Goal: Obtain resource: Obtain resource

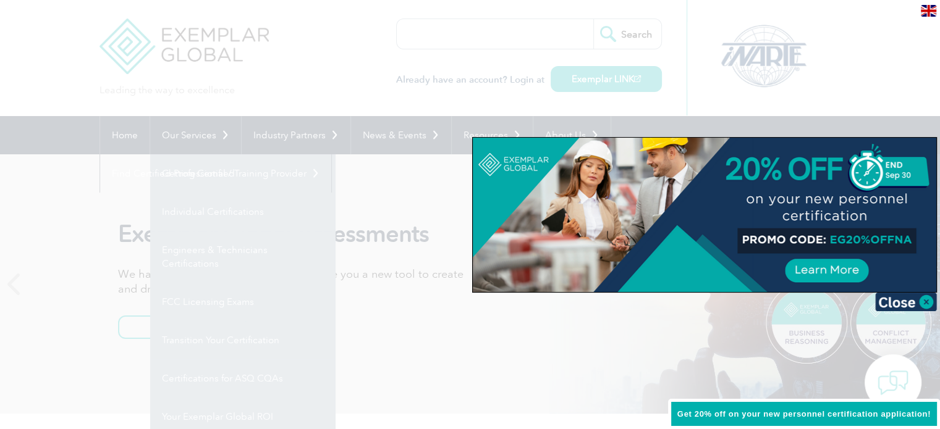
drag, startPoint x: 924, startPoint y: 298, endPoint x: 909, endPoint y: 305, distance: 16.9
click at [924, 298] on img at bounding box center [906, 302] width 62 height 19
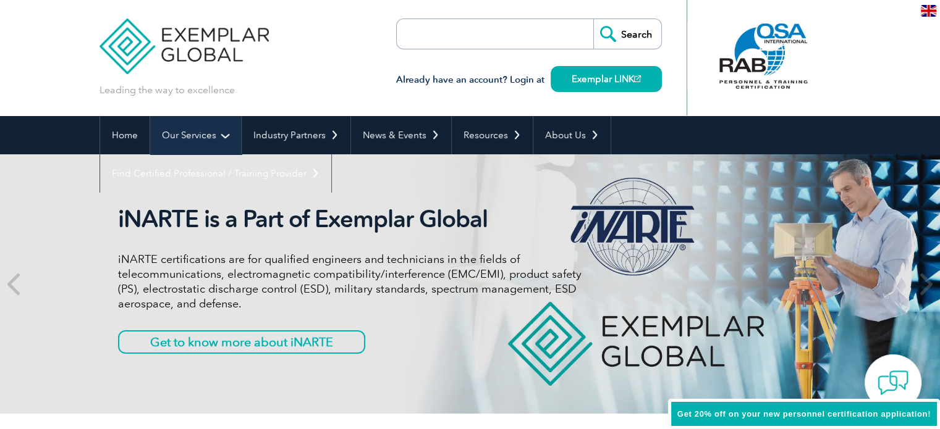
click at [229, 131] on link "Our Services" at bounding box center [195, 135] width 91 height 38
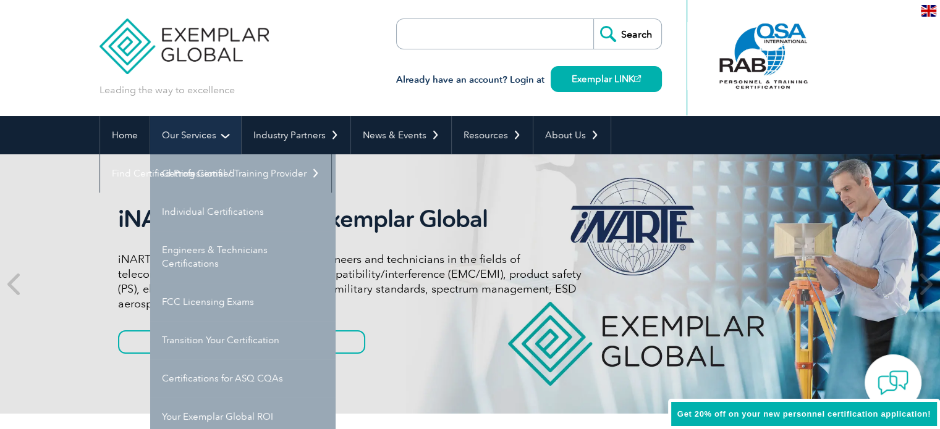
click at [180, 133] on link "Our Services" at bounding box center [195, 135] width 91 height 38
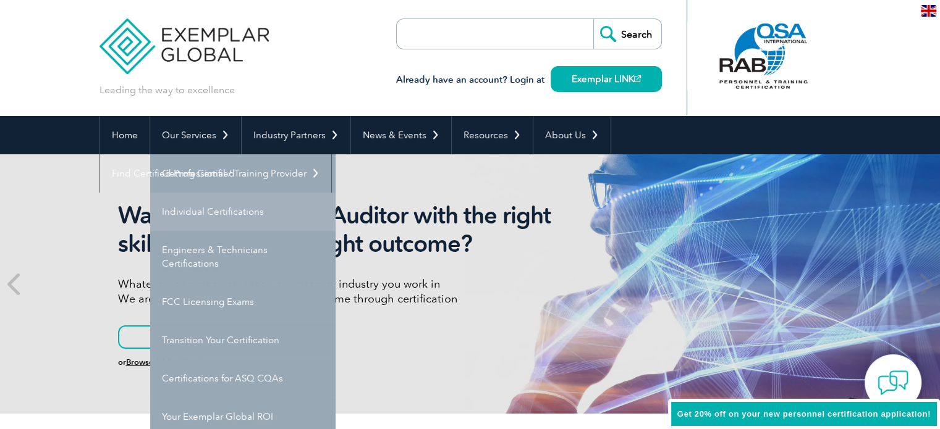
click at [216, 201] on link "Individual Certifications" at bounding box center [242, 212] width 185 height 38
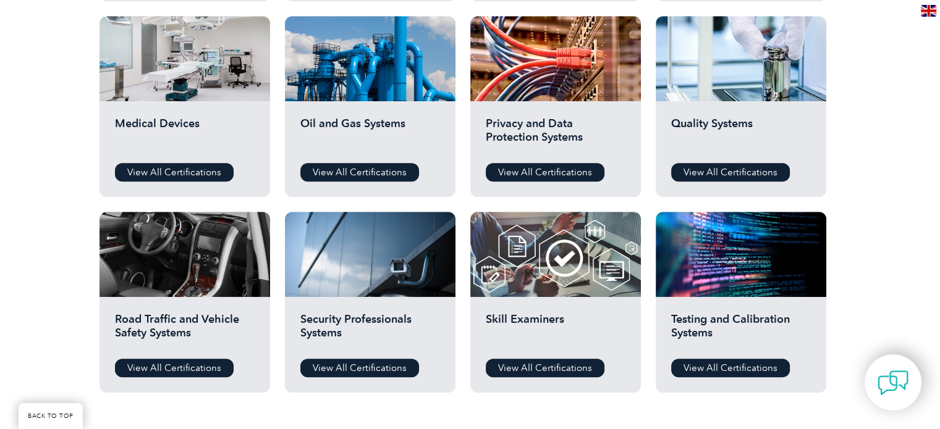
scroll to position [865, 0]
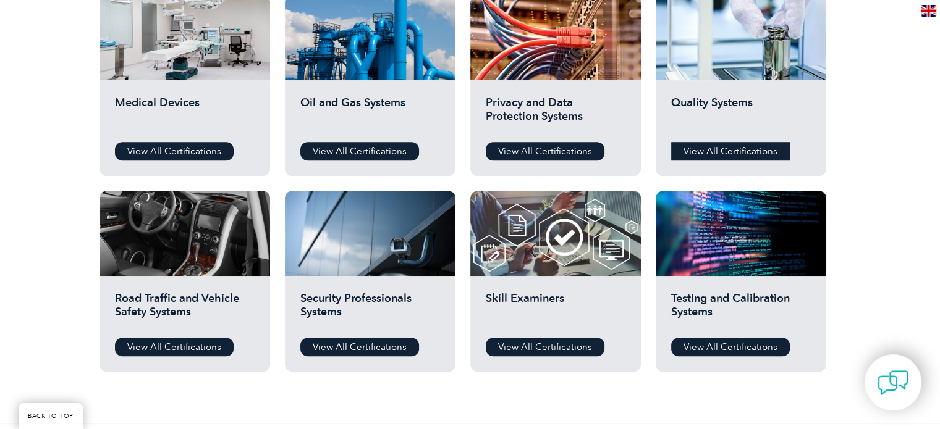
click at [734, 148] on link "View All Certifications" at bounding box center [730, 151] width 119 height 19
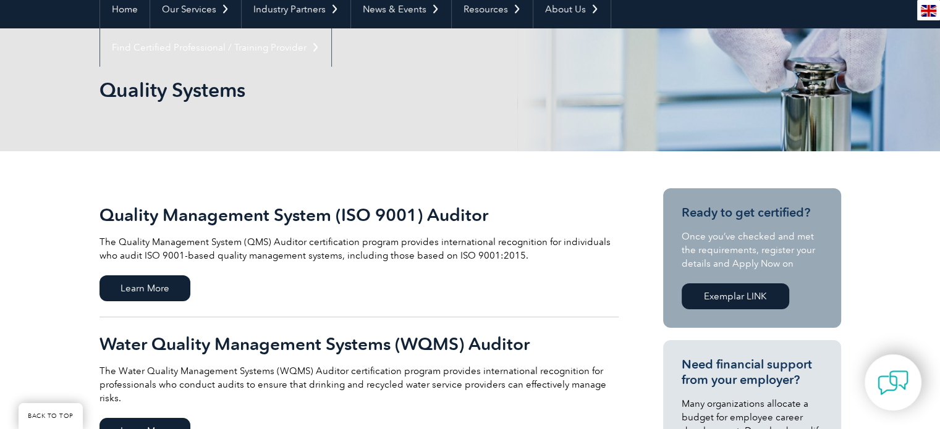
scroll to position [124, 0]
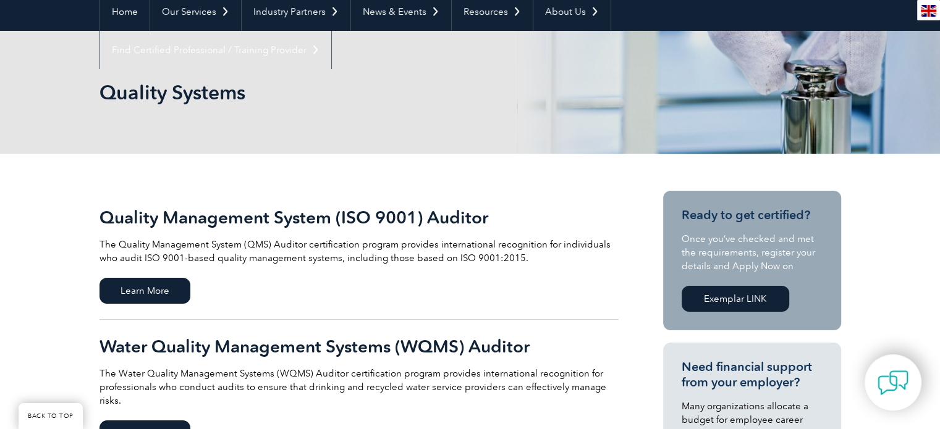
click at [306, 216] on h2 "Quality Management System (ISO 9001) Auditor" at bounding box center [358, 218] width 519 height 20
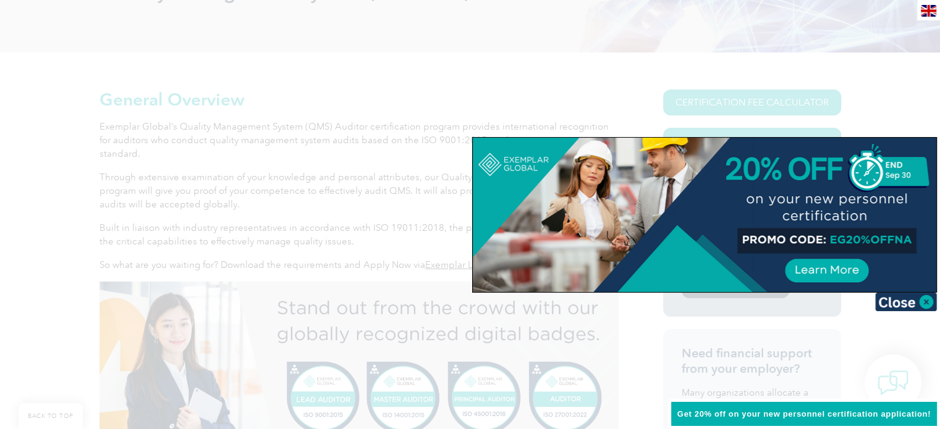
scroll to position [185, 0]
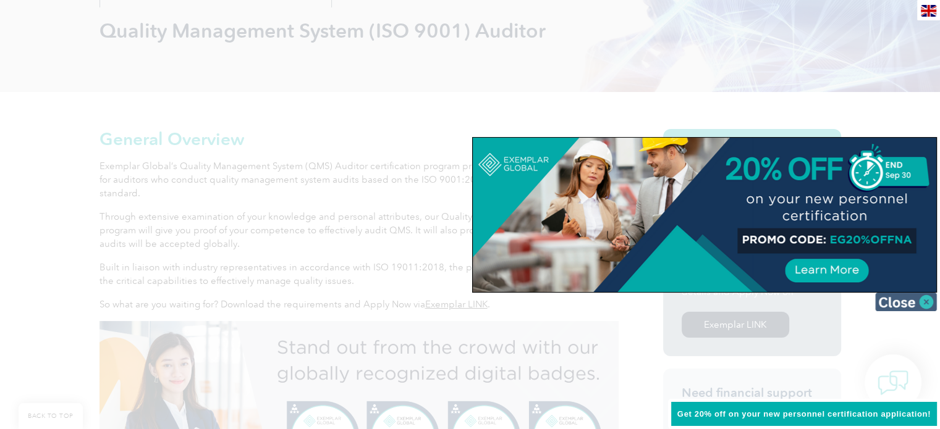
click at [927, 303] on img at bounding box center [906, 302] width 62 height 19
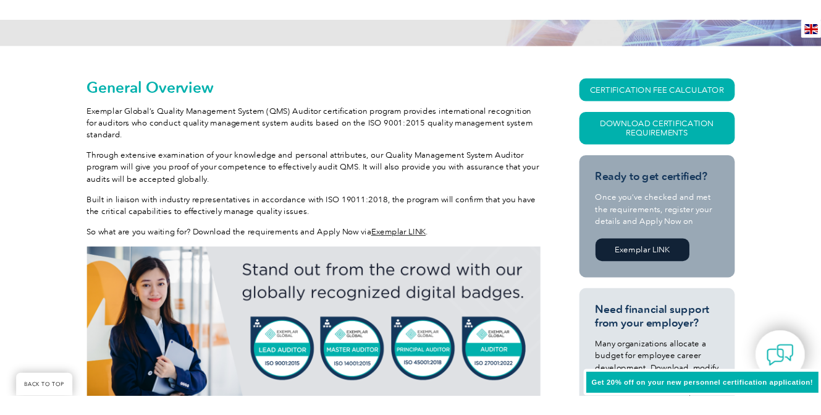
scroll to position [309, 0]
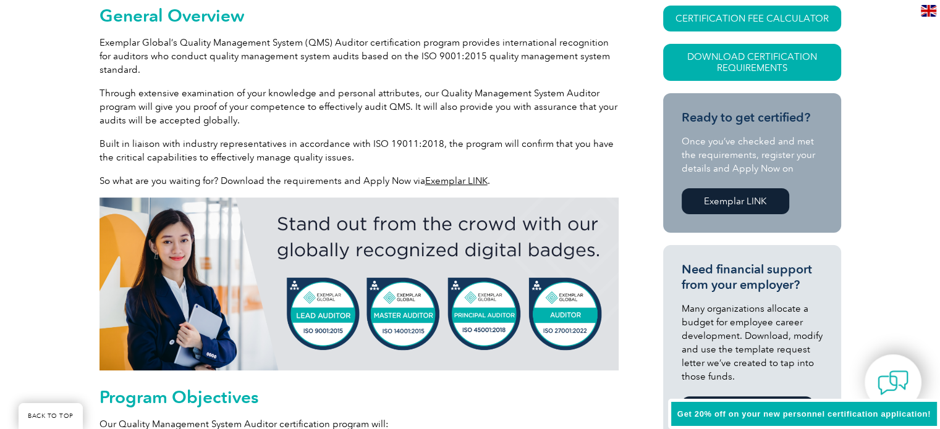
click at [735, 203] on link "Exemplar LINK" at bounding box center [735, 201] width 108 height 26
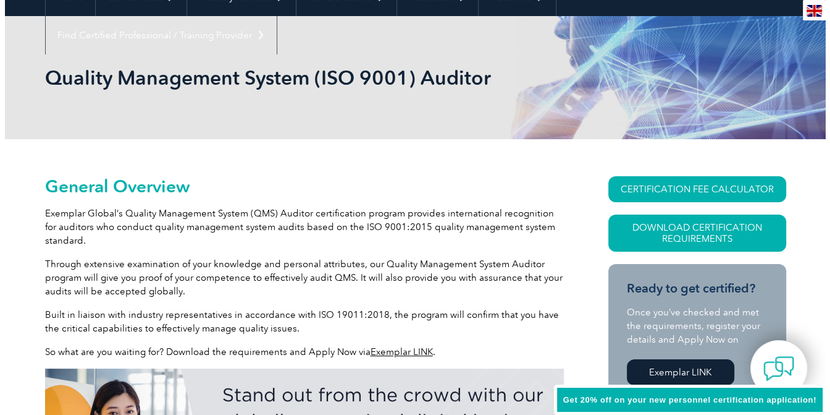
scroll to position [185, 0]
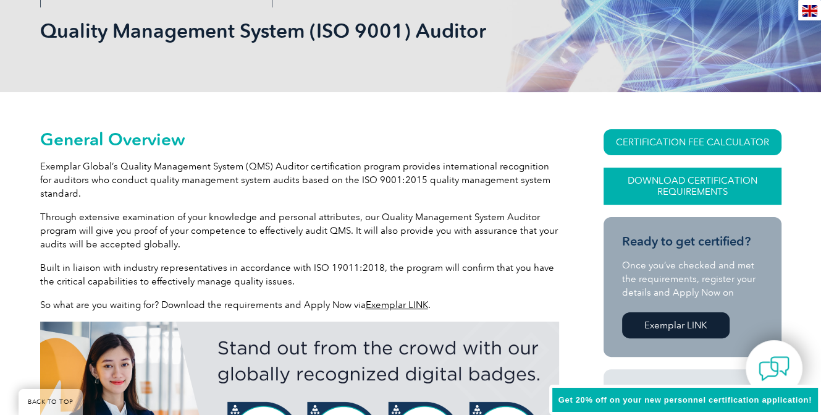
click at [675, 177] on link "Download Certification Requirements" at bounding box center [693, 185] width 178 height 37
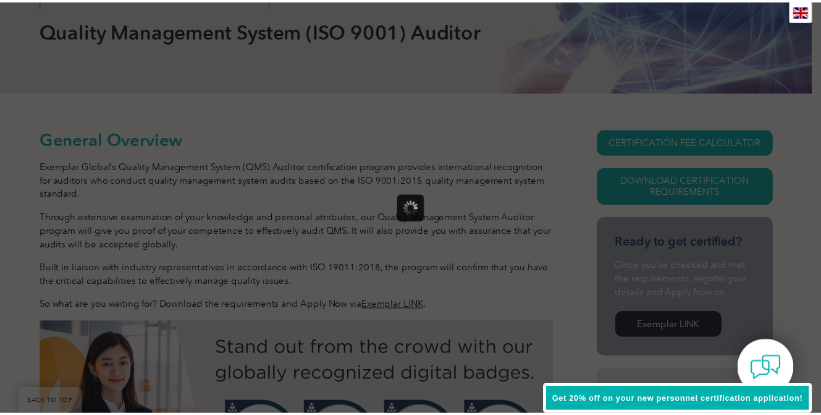
scroll to position [0, 0]
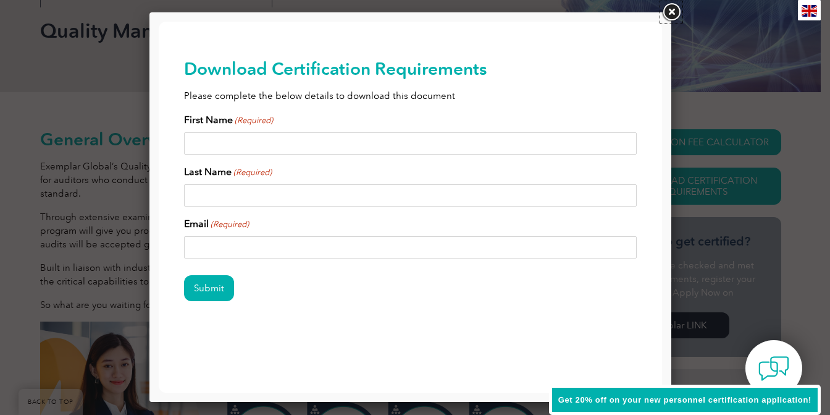
click at [668, 14] on link at bounding box center [671, 12] width 22 height 22
